Goal: Transaction & Acquisition: Purchase product/service

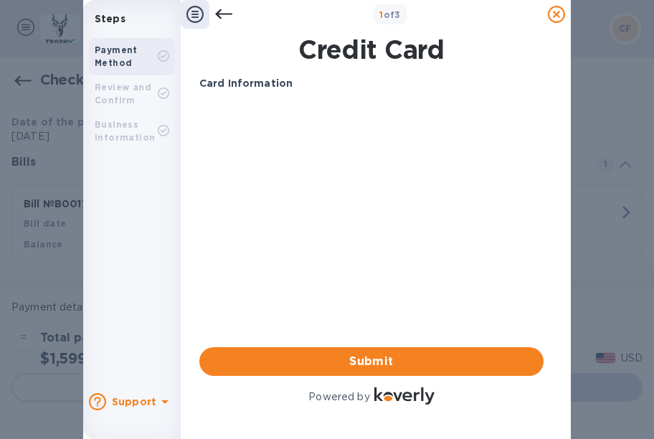
click at [309, 241] on div "Card Information Your browser does not support iframes Submit Powered by" at bounding box center [371, 241] width 344 height 331
click at [219, 14] on icon at bounding box center [223, 14] width 17 height 10
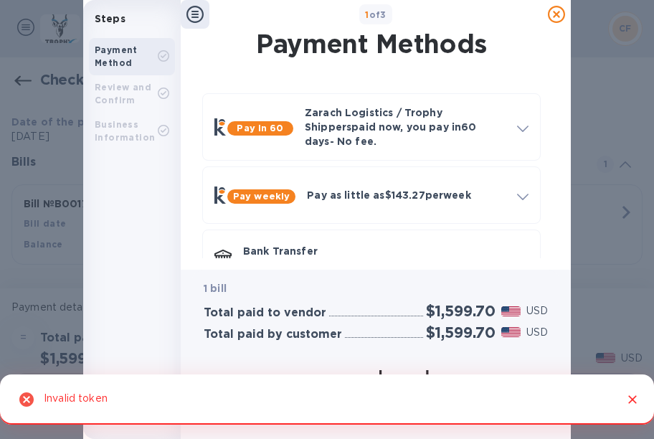
click at [194, 12] on icon at bounding box center [194, 14] width 17 height 17
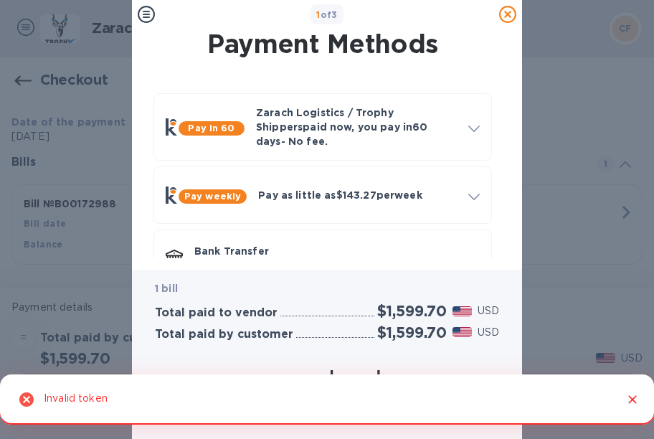
click at [506, 16] on icon at bounding box center [507, 14] width 17 height 17
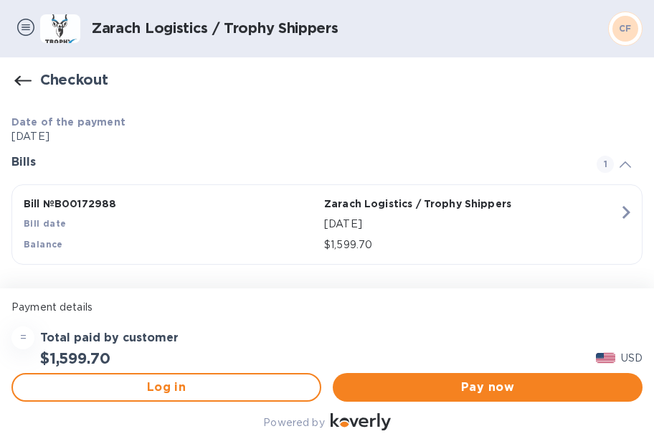
click at [205, 138] on p "[DATE]" at bounding box center [326, 136] width 631 height 15
click at [449, 381] on span "Pay now" at bounding box center [487, 387] width 287 height 17
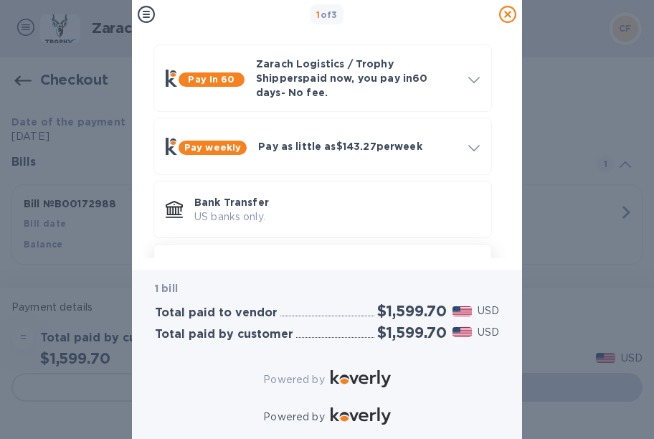
scroll to position [93, 0]
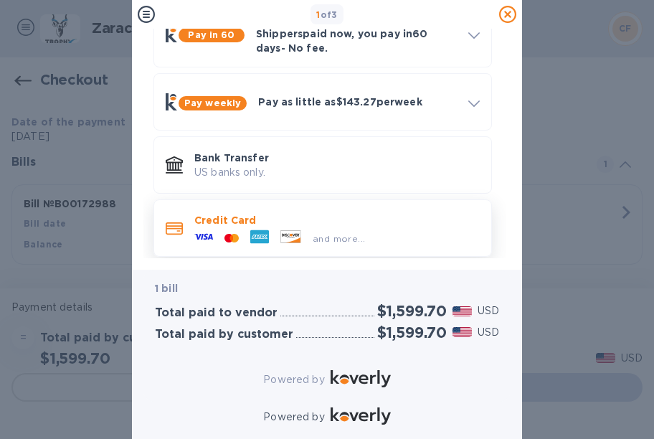
click at [293, 227] on div "and more..." at bounding box center [280, 238] width 182 height 22
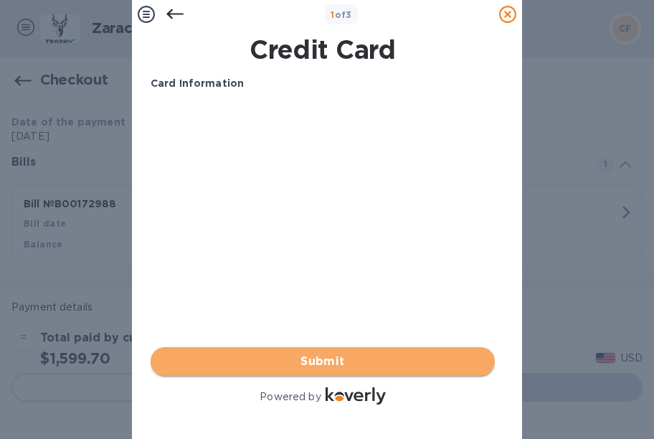
click at [331, 363] on span "Submit" at bounding box center [322, 361] width 321 height 17
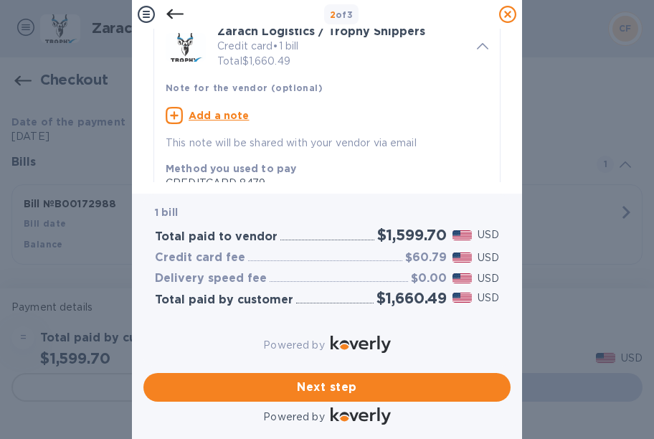
scroll to position [82, 0]
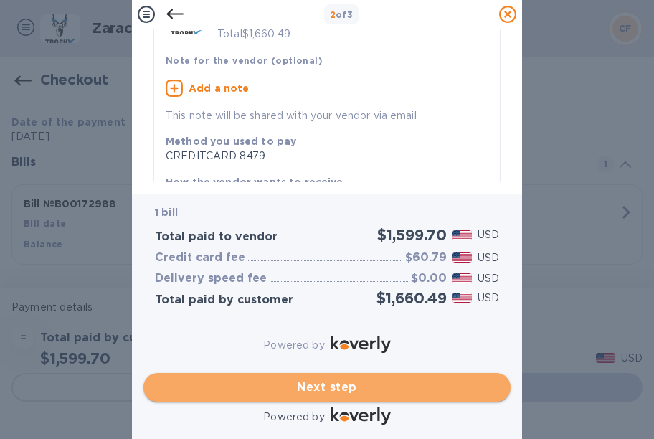
click at [307, 379] on span "Next step" at bounding box center [327, 387] width 344 height 17
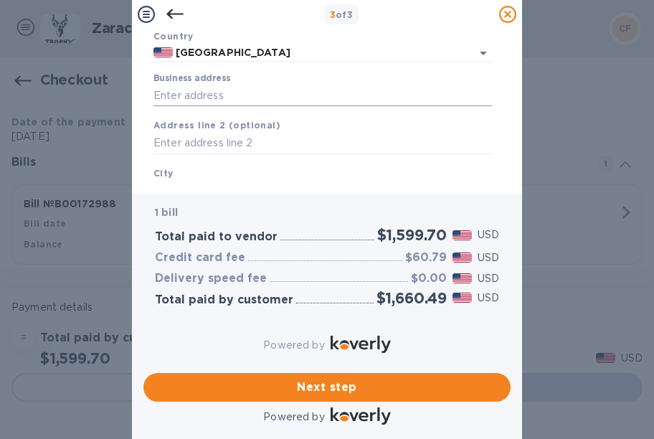
click at [290, 95] on input "Business address" at bounding box center [322, 96] width 338 height 22
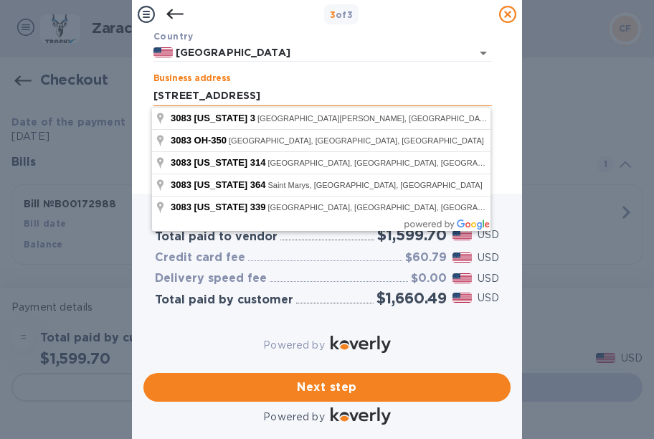
type input "[STREET_ADDRESS]"
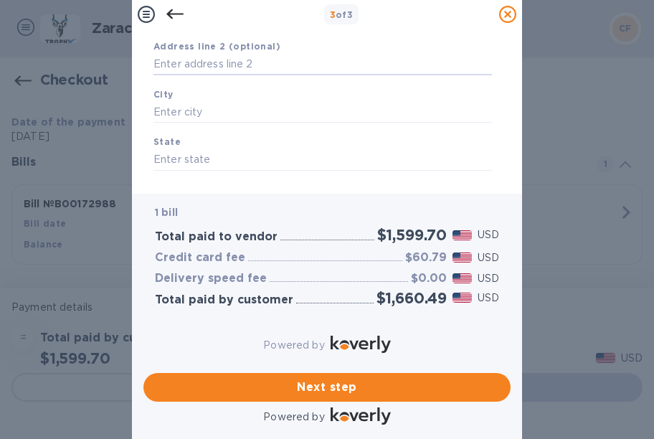
scroll to position [165, 0]
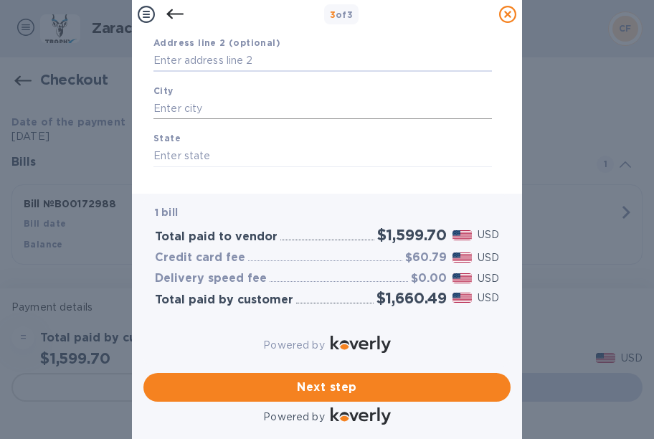
click at [219, 112] on input "text" at bounding box center [322, 109] width 338 height 22
type input "[GEOGRAPHIC_DATA]"
type input "il"
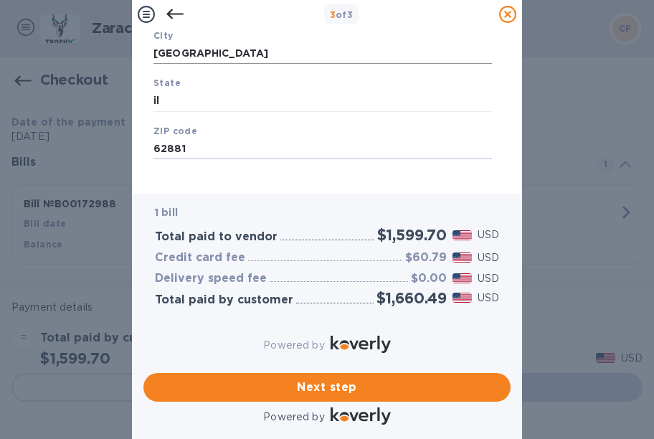
type input "62881"
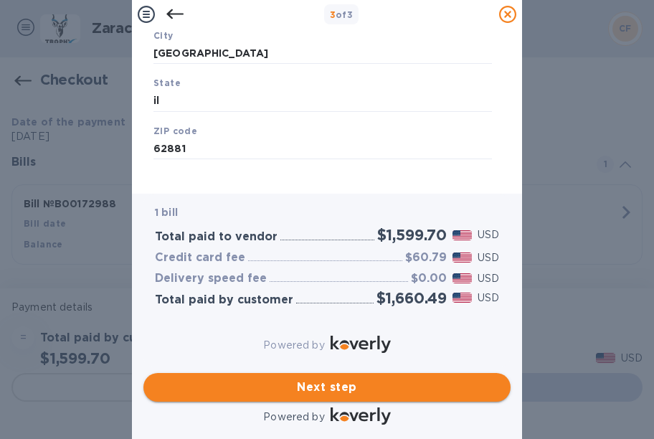
click at [320, 379] on span "Next step" at bounding box center [327, 387] width 344 height 17
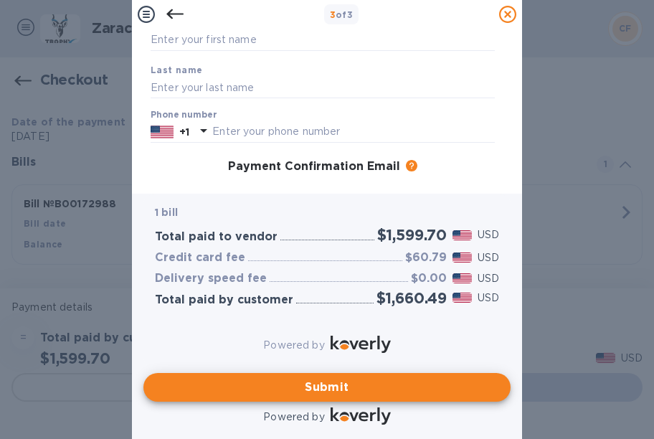
scroll to position [32, 0]
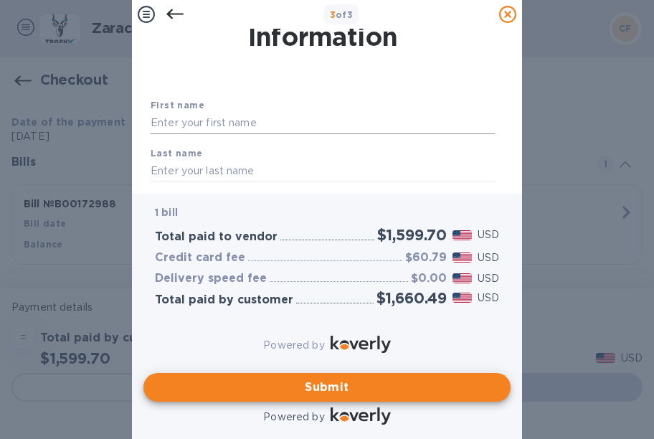
click at [257, 121] on input "text" at bounding box center [323, 124] width 344 height 22
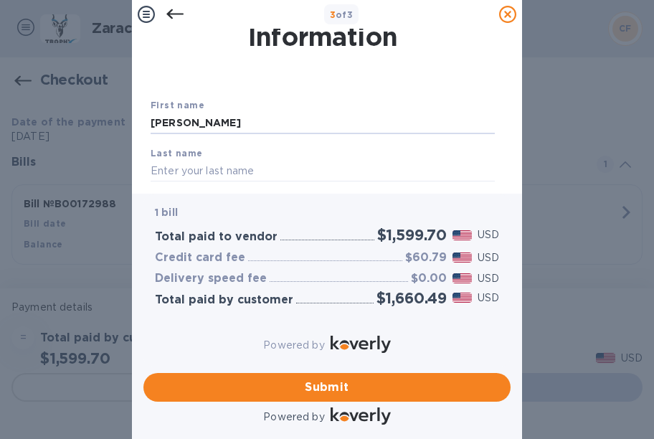
type input "[PERSON_NAME]"
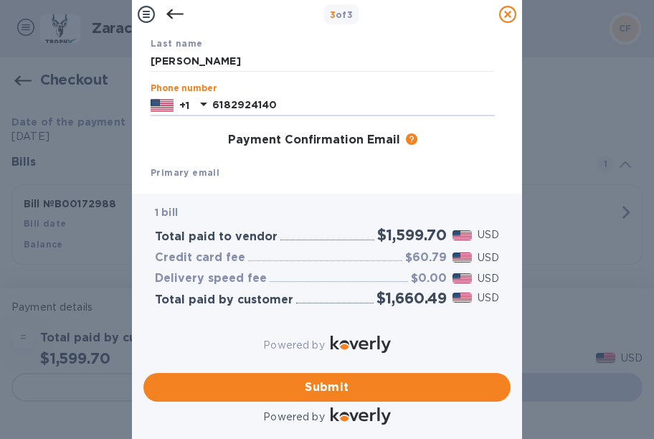
type input "6182924140"
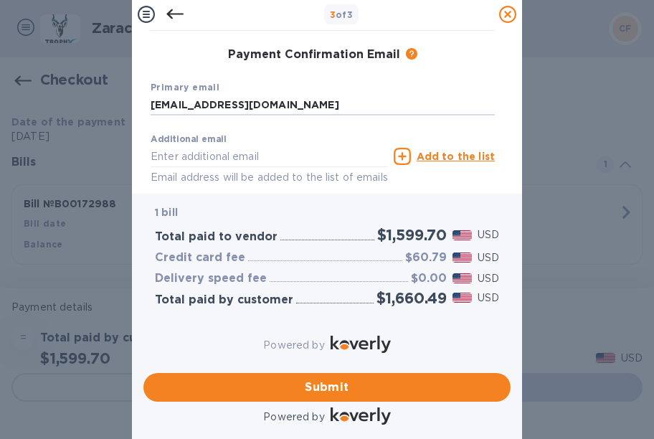
type input "[EMAIL_ADDRESS][DOMAIN_NAME]"
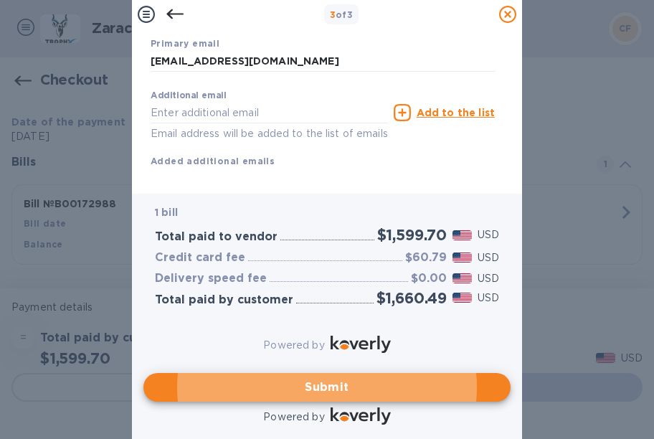
scroll to position [280, 0]
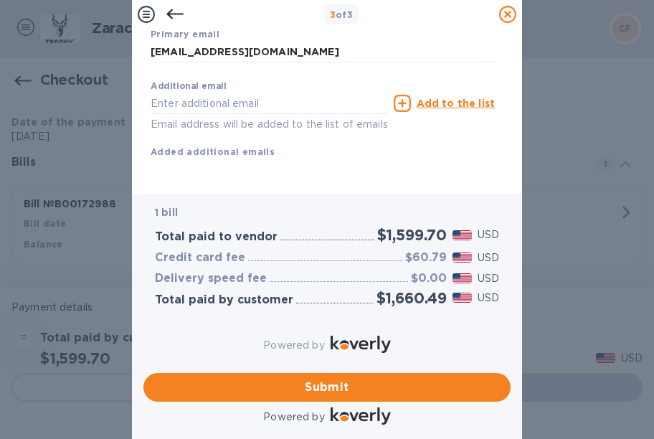
click at [473, 34] on div "Primary email [EMAIL_ADDRESS][DOMAIN_NAME]" at bounding box center [323, 45] width 356 height 48
click at [327, 387] on span "Submit" at bounding box center [327, 387] width 344 height 17
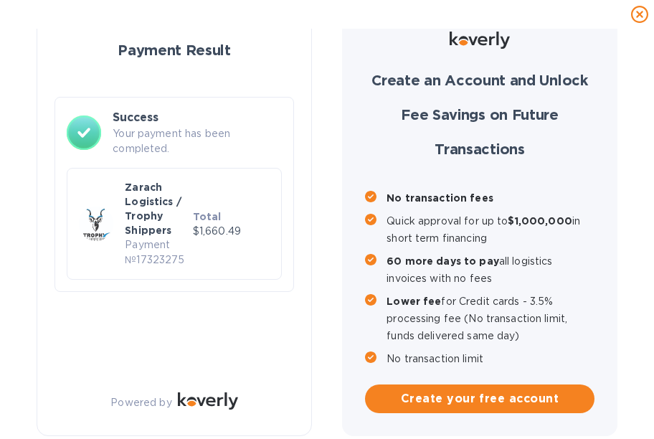
checkbox input "false"
